Goal: Task Accomplishment & Management: Use online tool/utility

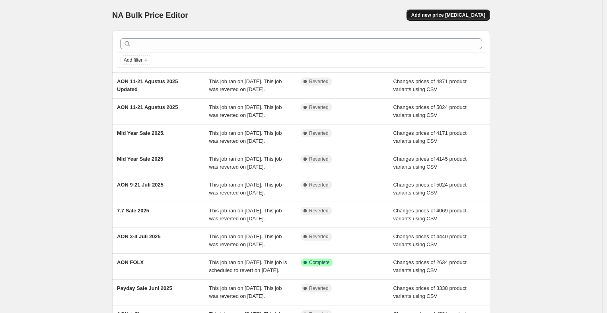
click at [465, 12] on span "Add new price [MEDICAL_DATA]" at bounding box center [448, 15] width 74 height 6
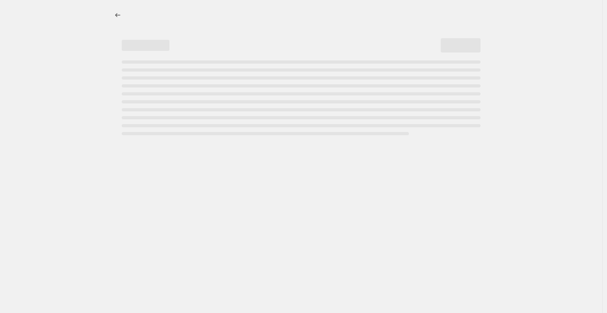
select select "percentage"
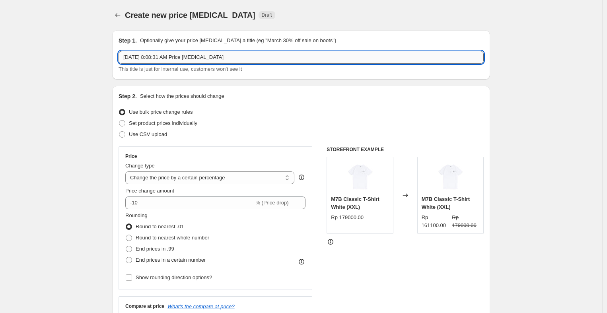
click at [198, 58] on input "Aug 22, 2025, 8:08:31 AM Price change job" at bounding box center [300, 57] width 365 height 13
paste input "Payday Sale Agustus 2025"
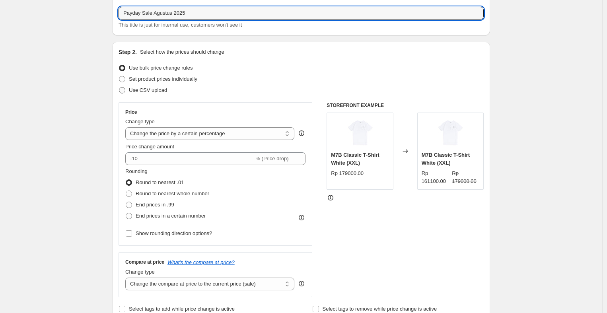
type input "Payday Sale Agustus 2025"
click at [156, 93] on span "Use CSV upload" at bounding box center [148, 90] width 38 height 8
click at [119, 87] on input "Use CSV upload" at bounding box center [119, 87] width 0 height 0
radio input "true"
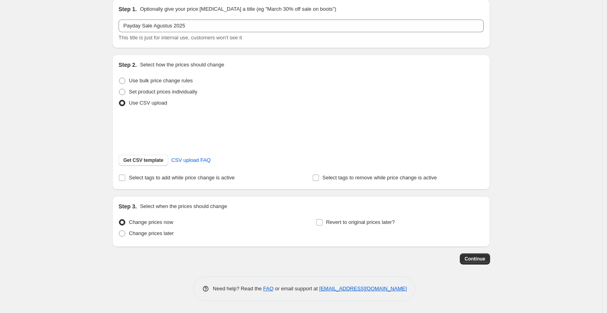
scroll to position [41, 0]
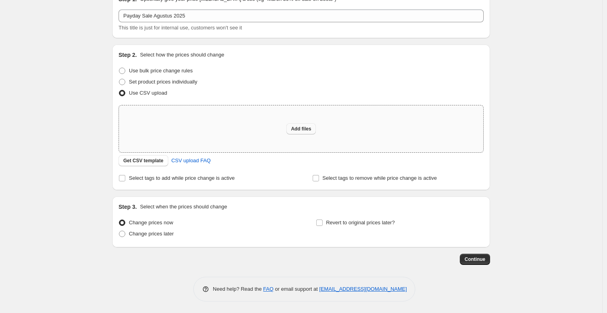
click at [308, 129] on span "Add files" at bounding box center [301, 129] width 20 height 6
type input "C:\fakepath\Sangkil Mega Sale 2025 (Shopify).csv"
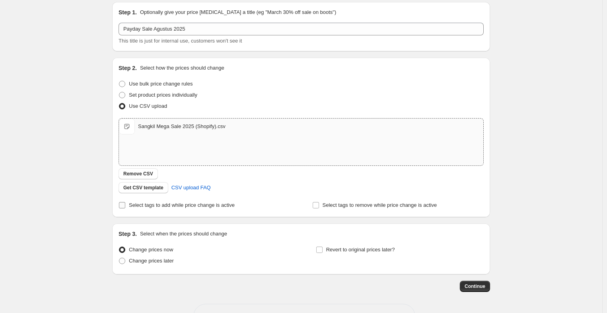
scroll to position [55, 0]
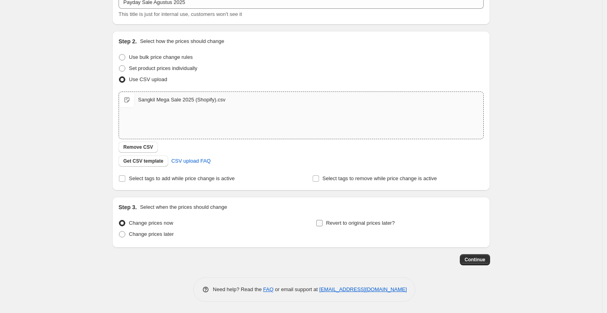
click at [359, 227] on label "Revert to original prices later?" at bounding box center [355, 222] width 79 height 11
click at [322, 226] on input "Revert to original prices later?" at bounding box center [319, 223] width 6 height 6
checkbox input "true"
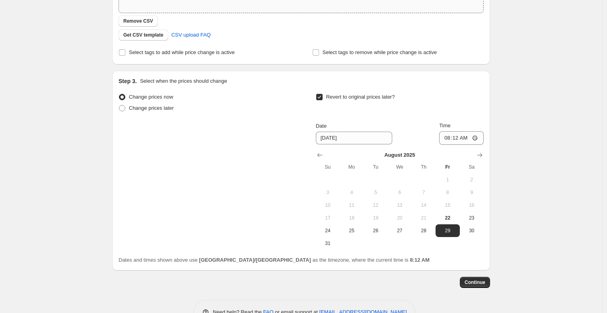
scroll to position [204, 0]
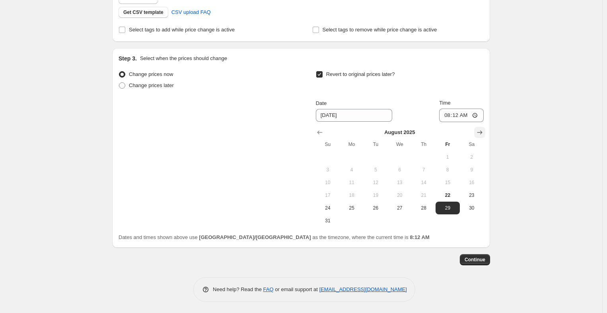
click at [482, 132] on icon "Show next month, September 2025" at bounding box center [479, 132] width 8 height 8
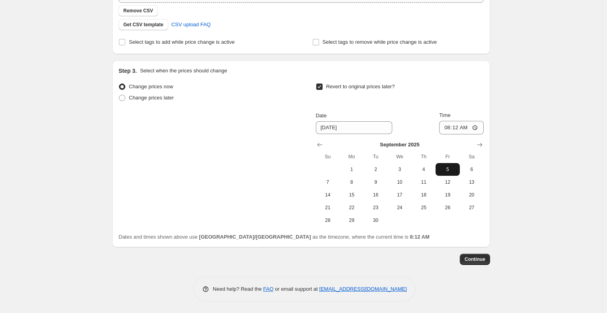
click at [444, 171] on span "5" at bounding box center [446, 169] width 17 height 6
type input "9/5/2025"
drag, startPoint x: 448, startPoint y: 129, endPoint x: 539, endPoint y: 143, distance: 92.1
click at [448, 128] on input "08:12" at bounding box center [461, 128] width 45 height 14
type input "23:59"
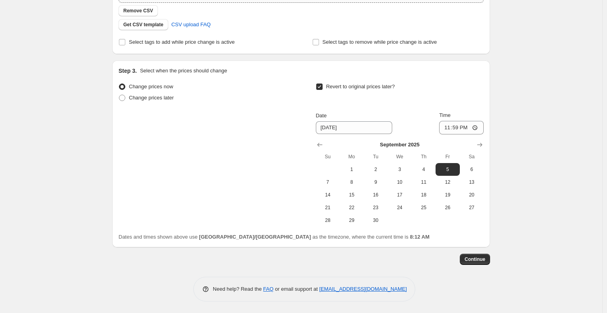
click at [541, 143] on div "Create new price change job. This page is ready Create new price change job Dra…" at bounding box center [301, 61] width 602 height 504
click at [472, 262] on span "Continue" at bounding box center [474, 259] width 21 height 6
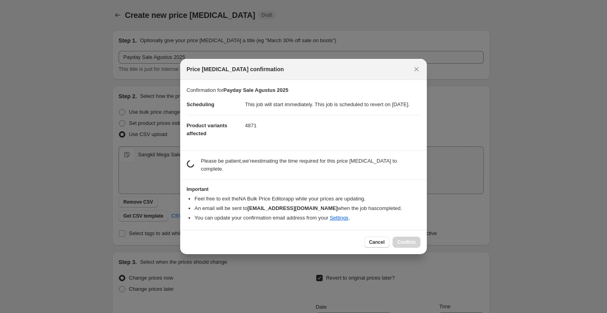
scroll to position [0, 0]
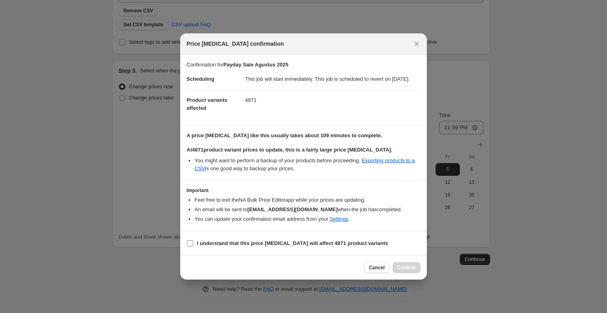
click at [235, 244] on b "I understand that this price change job will affect 4871 product variants" at bounding box center [292, 243] width 191 height 6
click at [193, 244] on input "I understand that this price change job will affect 4871 product variants" at bounding box center [190, 243] width 6 height 6
checkbox input "true"
click at [405, 269] on span "Confirm" at bounding box center [406, 267] width 18 height 6
